Goal: Navigation & Orientation: Find specific page/section

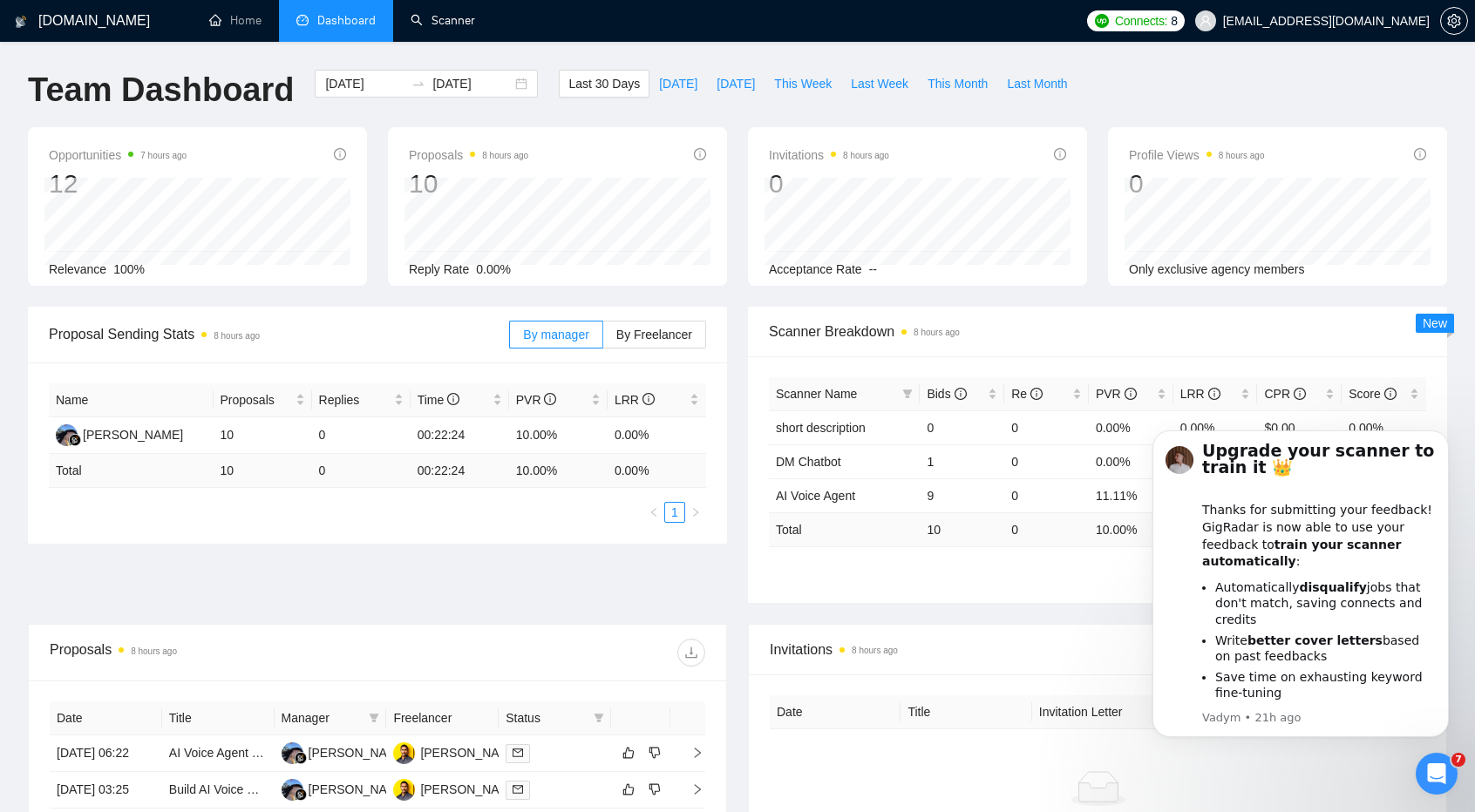
scroll to position [38, 0]
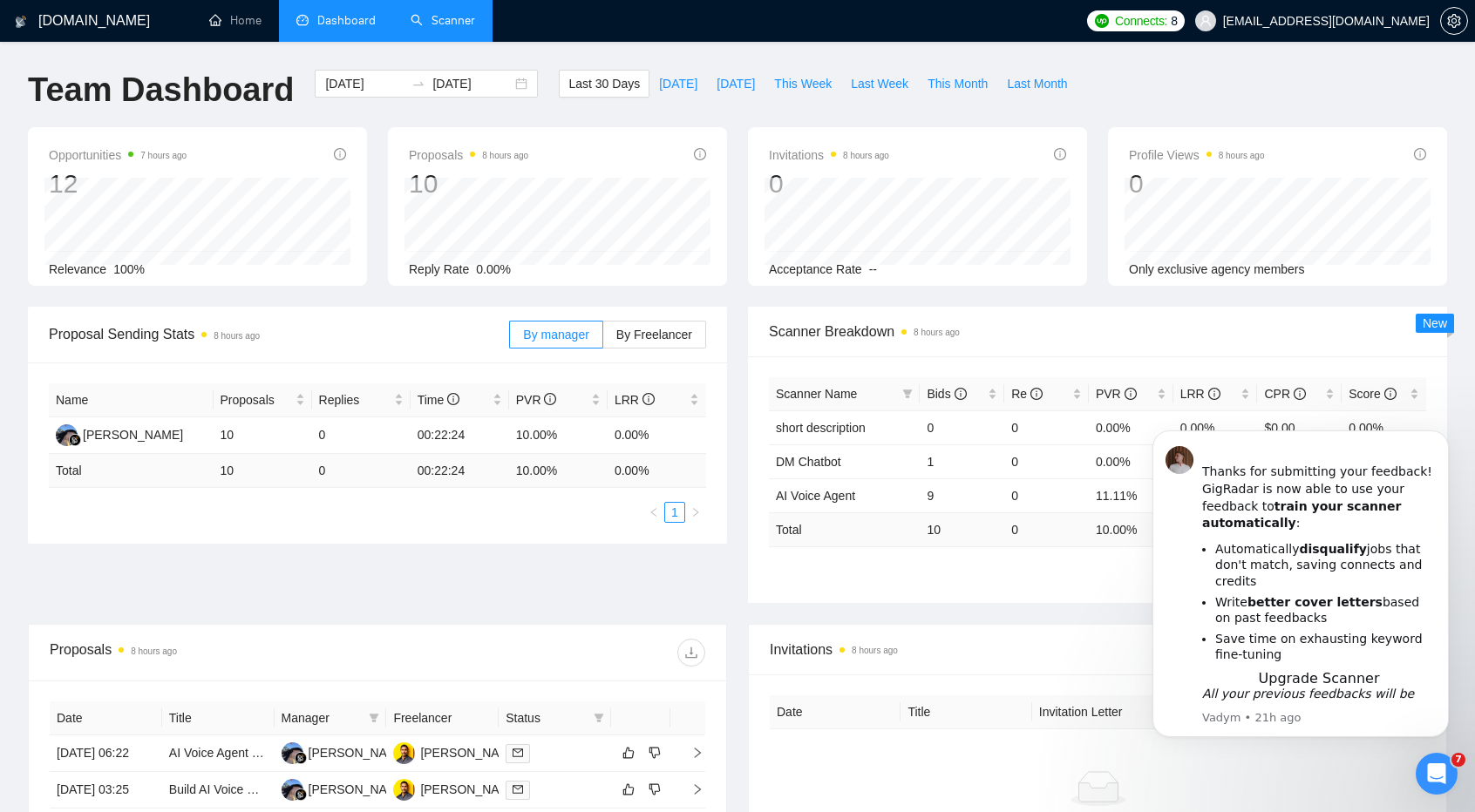
drag, startPoint x: 0, startPoint y: 0, endPoint x: 424, endPoint y: 24, distance: 424.7
click at [424, 24] on link "Scanner" at bounding box center [443, 20] width 64 height 15
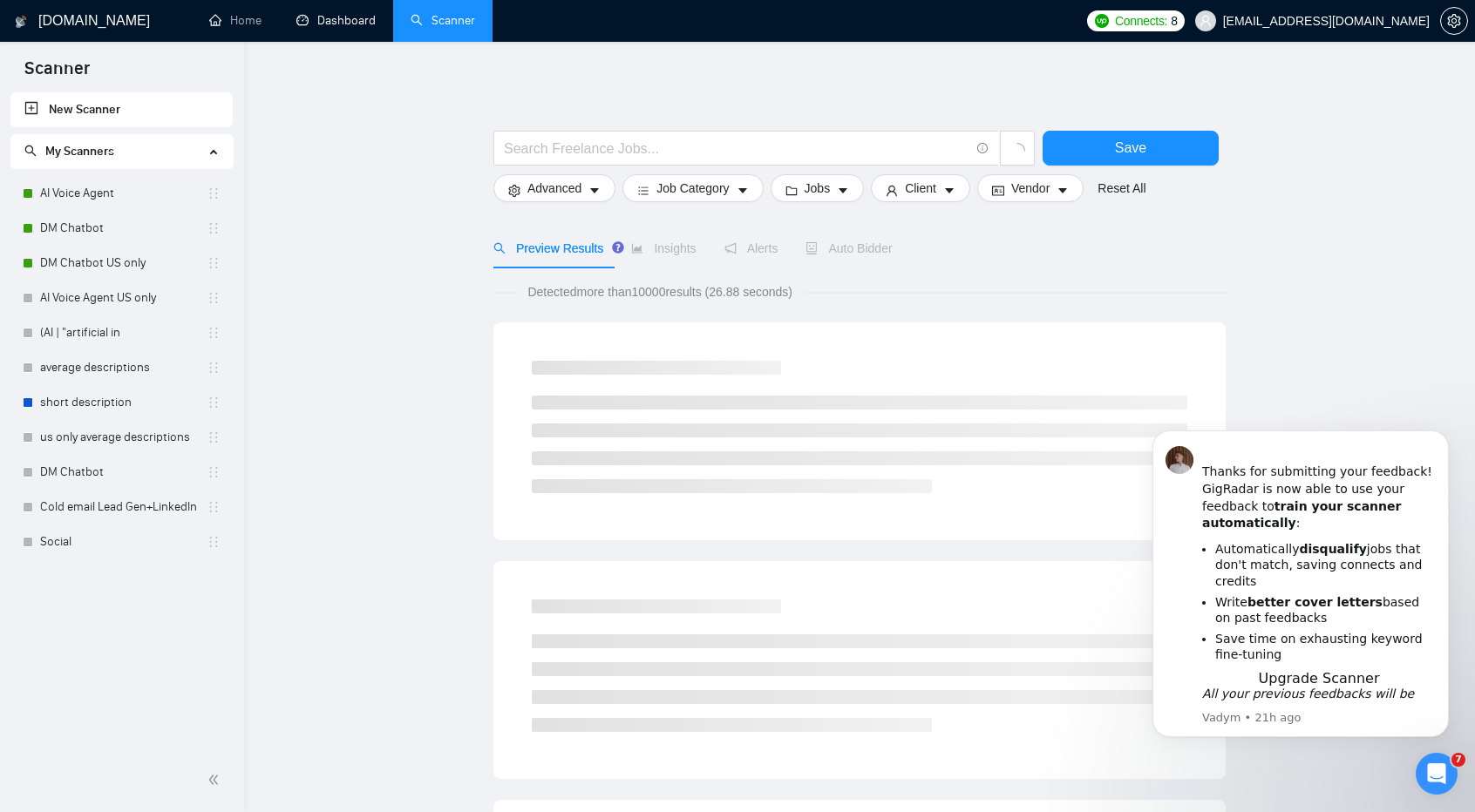
click at [346, 27] on link "Dashboard" at bounding box center [336, 20] width 80 height 15
